Goal: Task Accomplishment & Management: Manage account settings

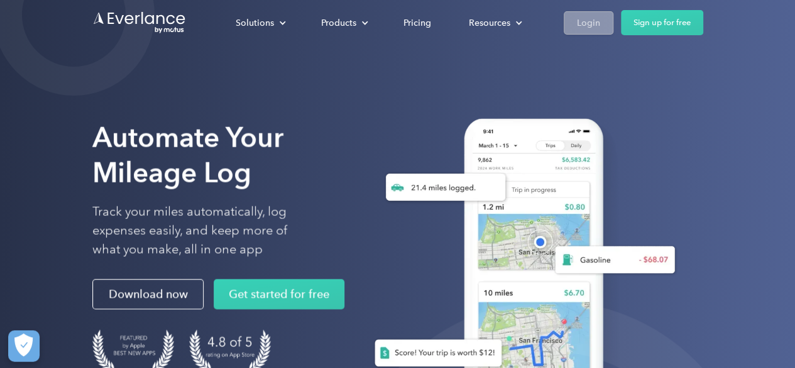
click at [589, 22] on div "Login" at bounding box center [588, 23] width 23 height 16
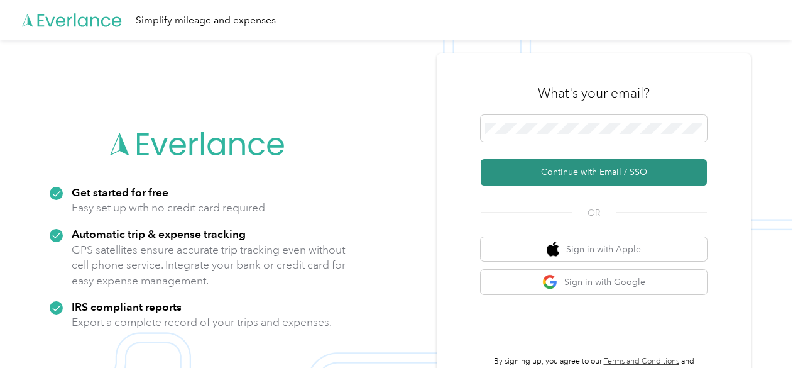
click at [582, 174] on button "Continue with Email / SSO" at bounding box center [594, 172] width 226 height 26
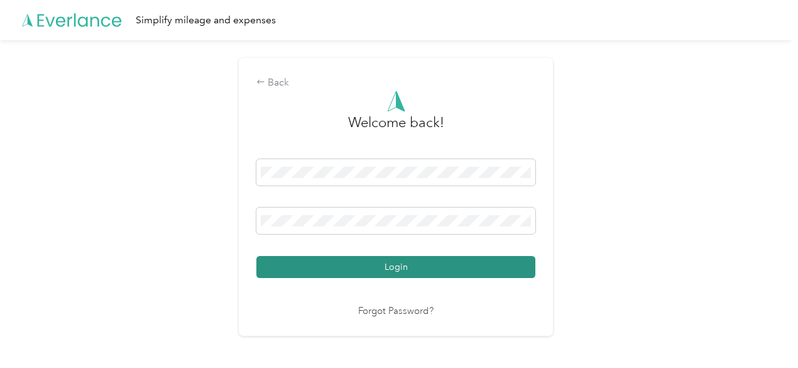
click at [448, 268] on button "Login" at bounding box center [396, 267] width 279 height 22
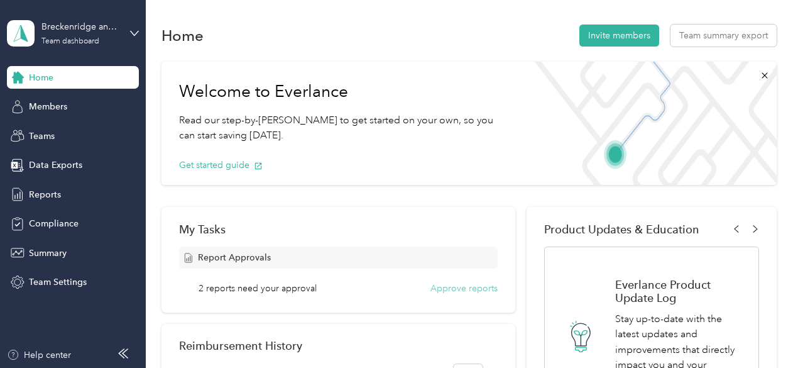
click at [450, 285] on button "Approve reports" at bounding box center [464, 288] width 67 height 13
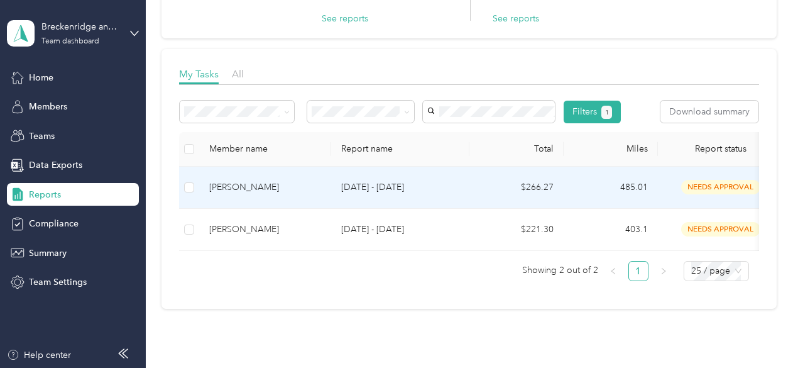
click at [458, 209] on td "[DATE] - [DATE]" at bounding box center [400, 188] width 138 height 42
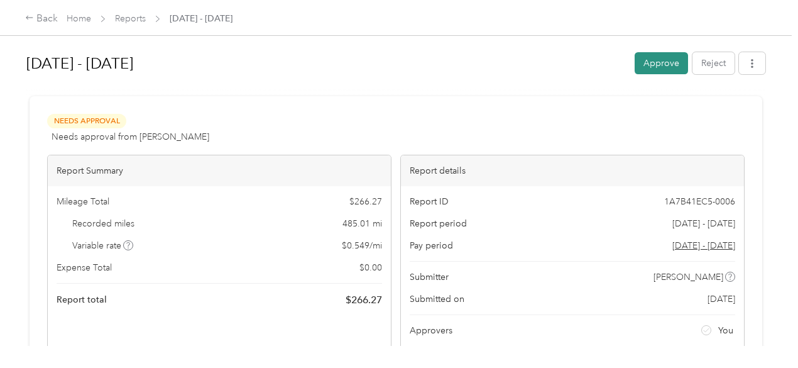
click at [644, 57] on button "Approve" at bounding box center [661, 63] width 53 height 22
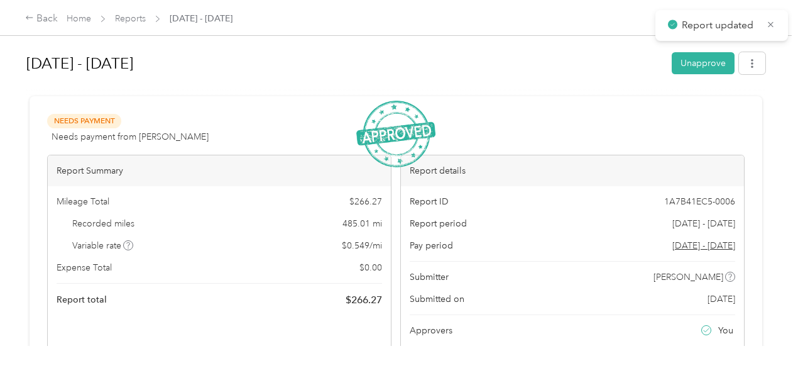
click at [145, 13] on span "Reports" at bounding box center [130, 18] width 31 height 13
click at [133, 19] on link "Reports" at bounding box center [130, 18] width 31 height 11
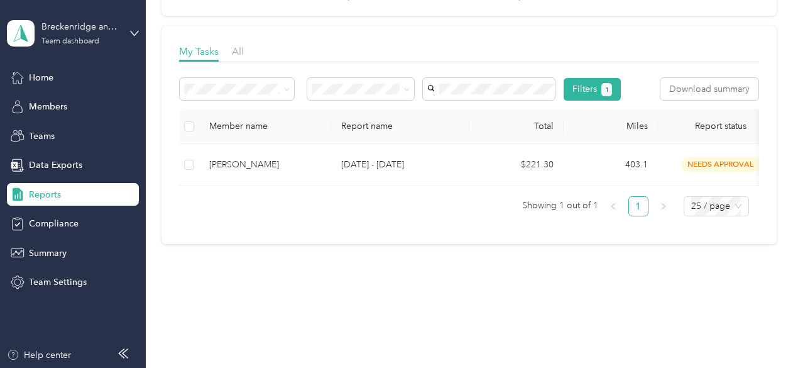
scroll to position [157, 0]
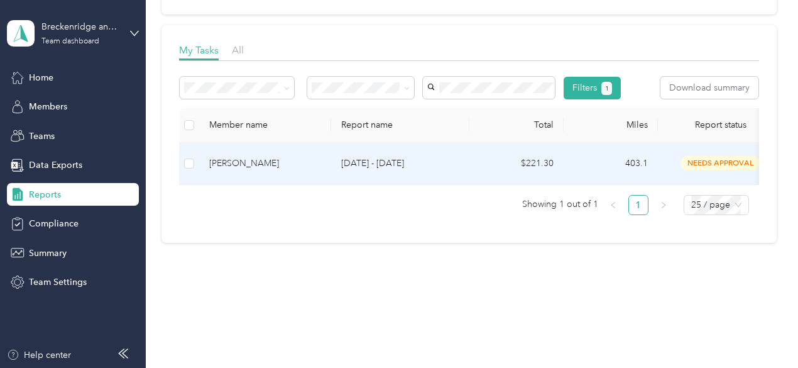
click at [455, 185] on td "[DATE] - [DATE]" at bounding box center [400, 164] width 138 height 42
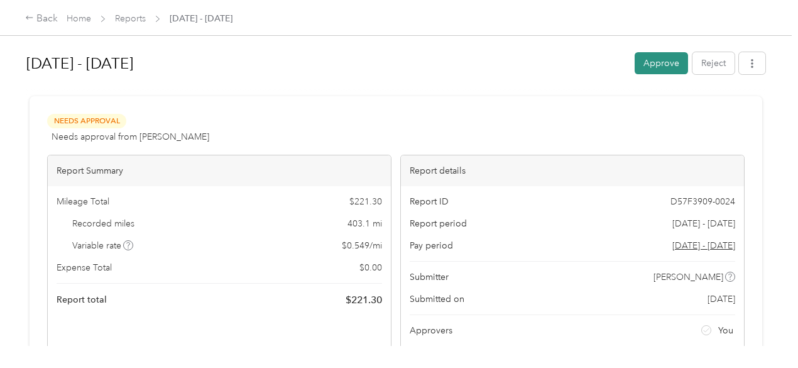
click at [653, 55] on button "Approve" at bounding box center [661, 63] width 53 height 22
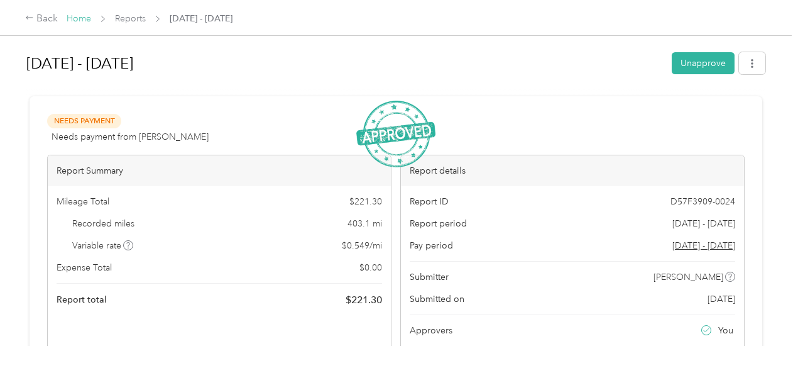
click at [79, 19] on link "Home" at bounding box center [79, 18] width 25 height 11
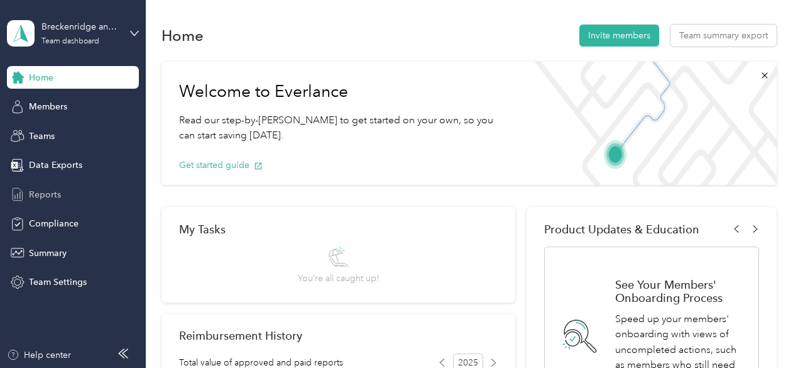
click at [61, 193] on div "Reports" at bounding box center [73, 194] width 132 height 23
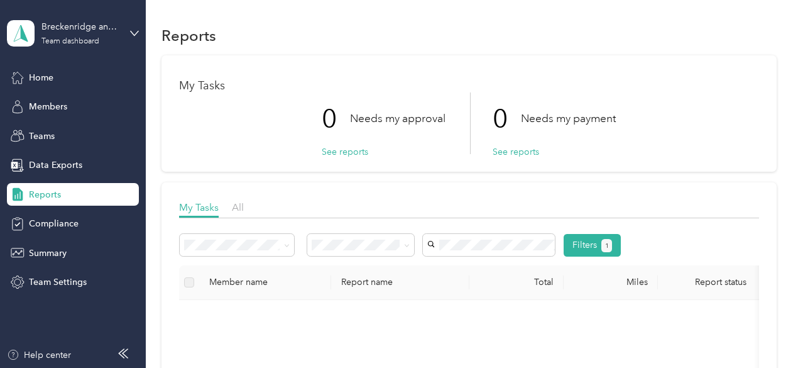
click at [130, 32] on div "Breckenridge and Vail Team dashboard" at bounding box center [73, 33] width 132 height 44
click at [86, 132] on div "Personal dashboard" at bounding box center [57, 130] width 79 height 13
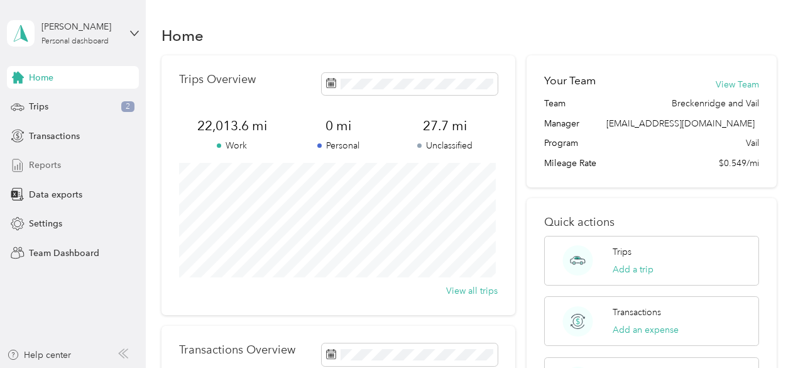
click at [45, 163] on span "Reports" at bounding box center [45, 164] width 32 height 13
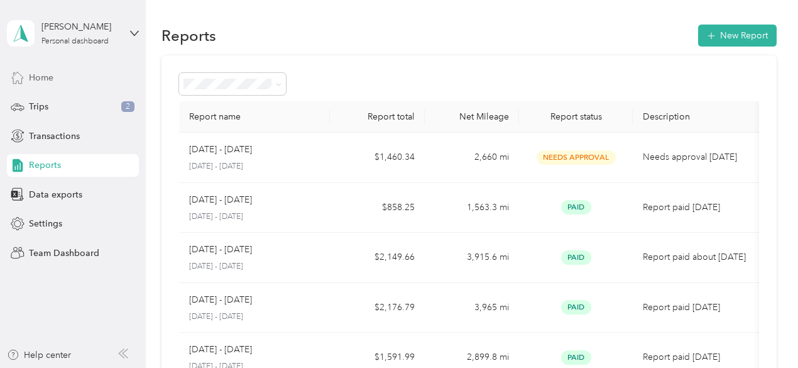
click at [60, 79] on div "Home" at bounding box center [73, 77] width 132 height 23
